Goal: Task Accomplishment & Management: Manage account settings

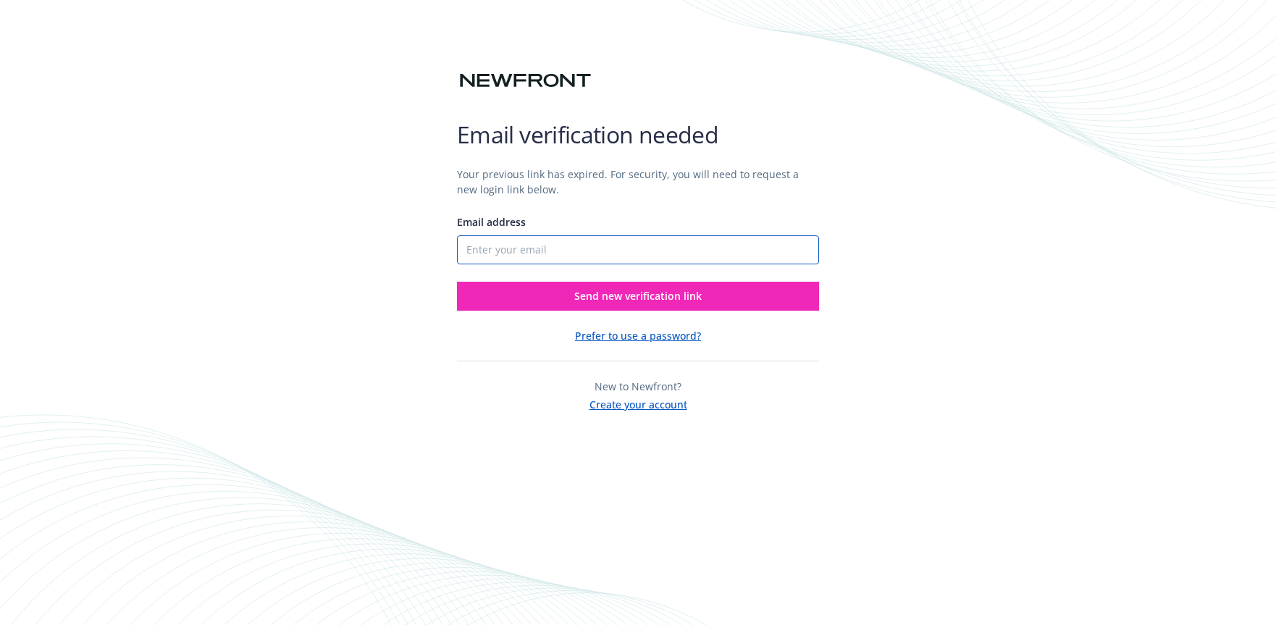
click at [636, 252] on input "Email address" at bounding box center [638, 249] width 362 height 29
type input "[PERSON_NAME][EMAIL_ADDRESS][PERSON_NAME][DOMAIN_NAME]"
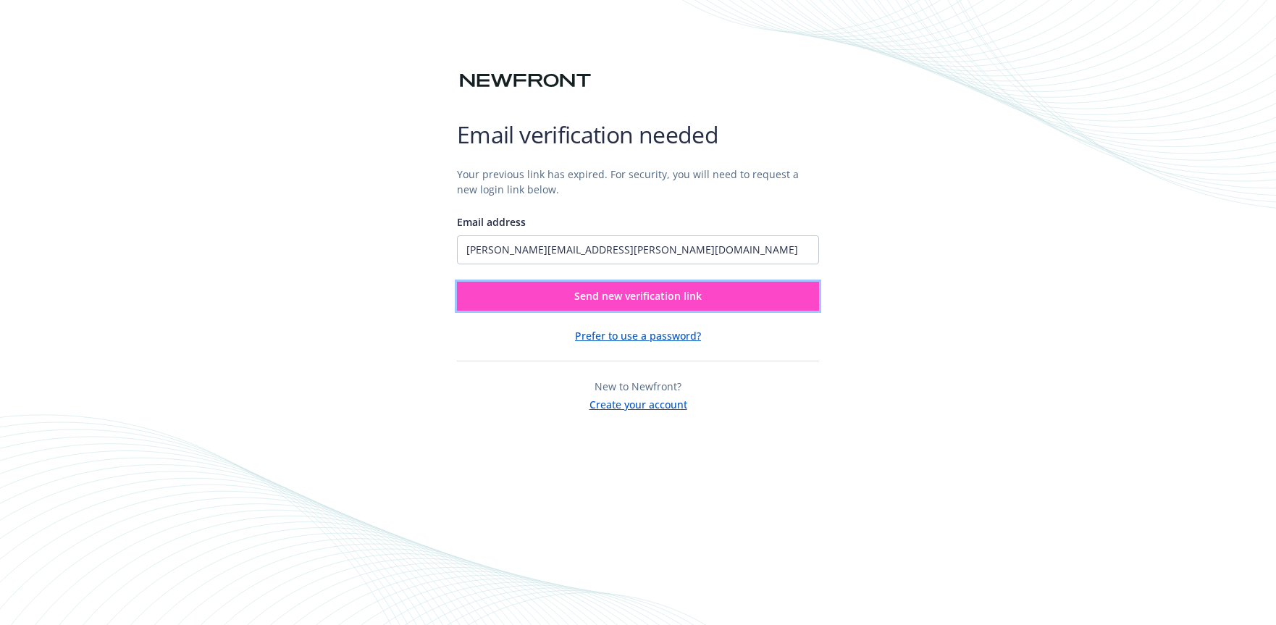
click at [639, 298] on span "Send new verification link" at bounding box center [637, 296] width 127 height 14
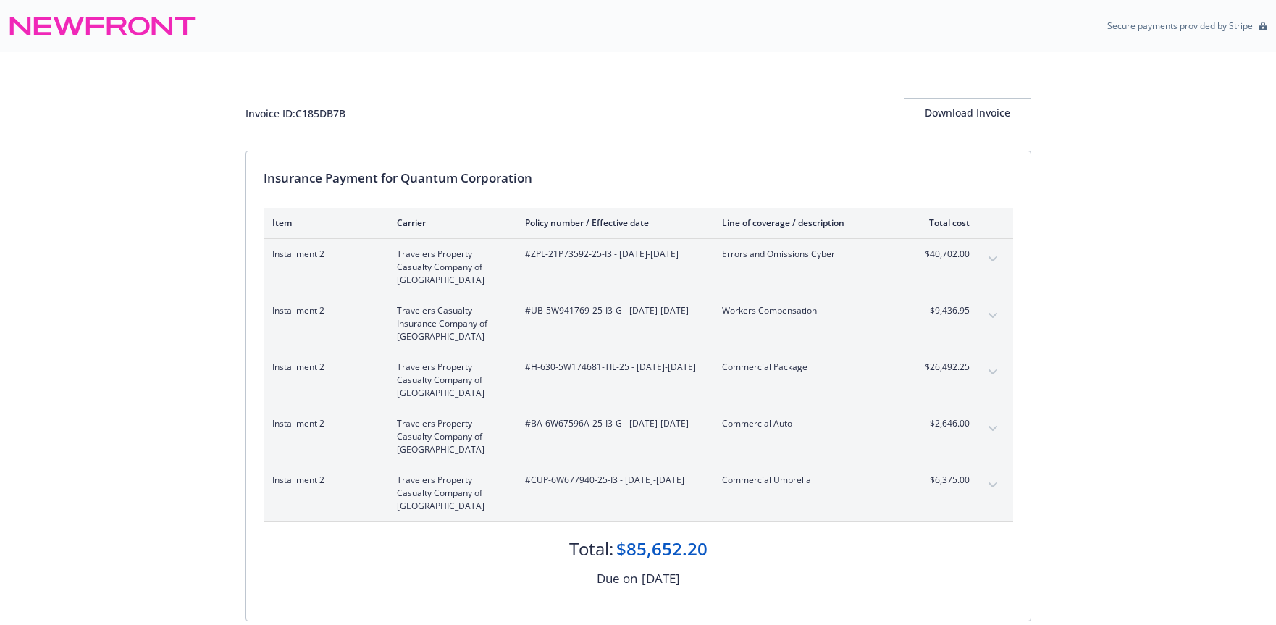
click at [837, 112] on div "Invoice ID: C185DB7B Download Invoice" at bounding box center [638, 112] width 786 height 29
